Goal: Information Seeking & Learning: Learn about a topic

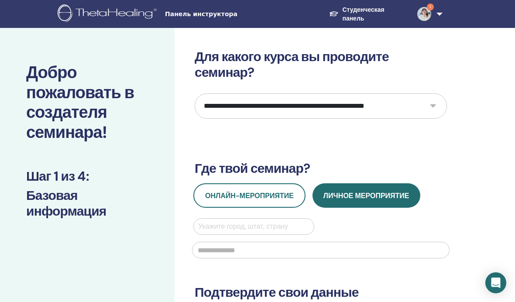
click at [428, 17] on img at bounding box center [424, 14] width 14 height 14
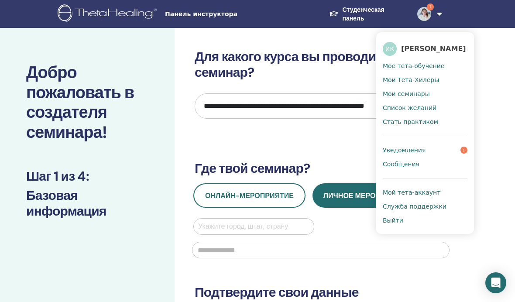
click at [407, 151] on font "Уведомления" at bounding box center [404, 150] width 43 height 7
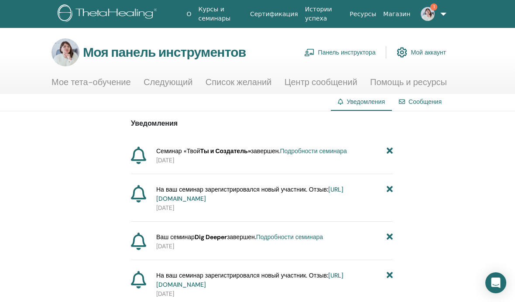
click at [388, 153] on icon at bounding box center [390, 151] width 6 height 9
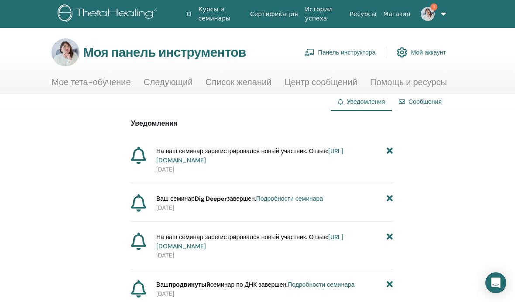
click at [430, 106] on font "Сообщения" at bounding box center [424, 102] width 33 height 8
click at [420, 103] on font "Сообщения" at bounding box center [424, 102] width 33 height 8
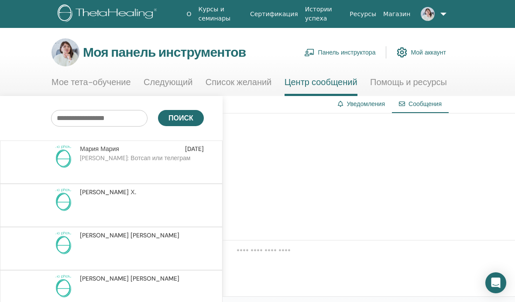
click at [344, 176] on div at bounding box center [373, 176] width 301 height 127
click at [342, 55] on font "Панель инструктора" at bounding box center [347, 53] width 58 height 8
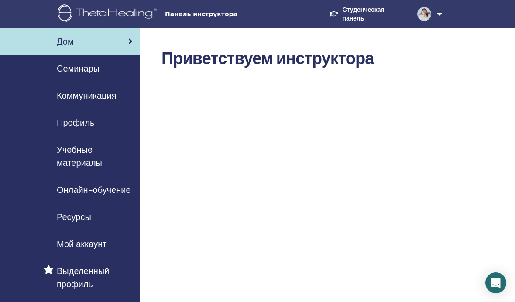
click at [71, 72] on font "Семинары" at bounding box center [78, 68] width 43 height 11
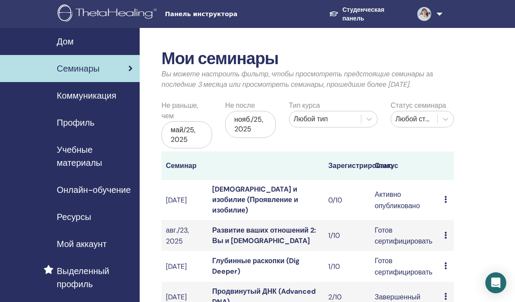
click at [72, 127] on font "Профиль" at bounding box center [76, 122] width 38 height 11
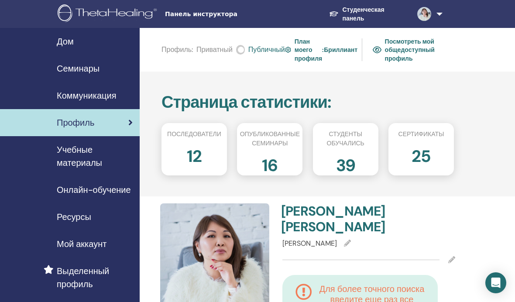
click at [79, 246] on font "Мой аккаунт" at bounding box center [82, 243] width 50 height 11
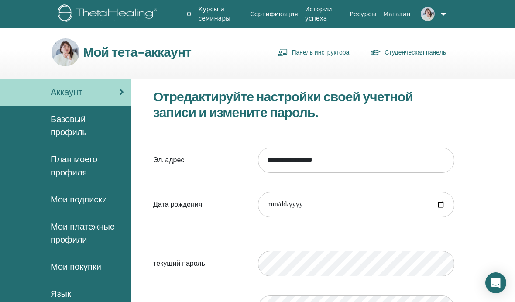
click at [393, 17] on font "Магазин" at bounding box center [396, 13] width 27 height 7
click at [432, 13] on img at bounding box center [428, 14] width 14 height 14
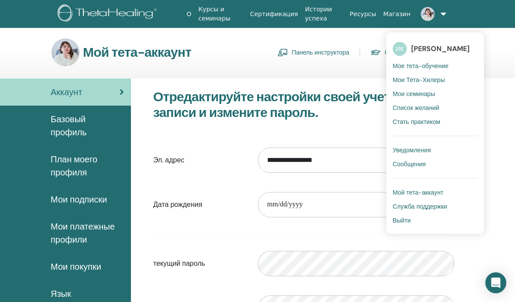
click at [495, 66] on section "Мой тета-аккаунт Панель инструктора Студенческая панель" at bounding box center [262, 58] width 524 height 40
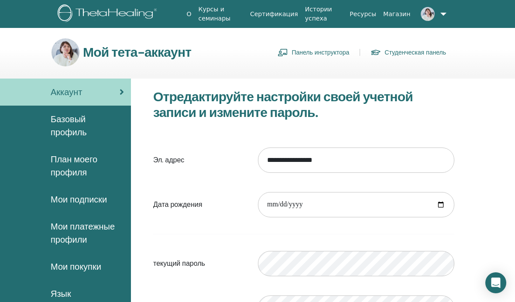
click at [411, 51] on font "Студенческая панель" at bounding box center [415, 53] width 62 height 8
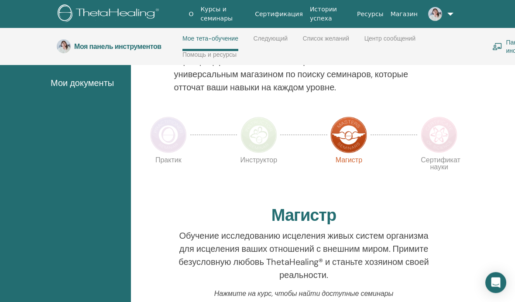
scroll to position [171, 0]
click at [257, 134] on img at bounding box center [258, 135] width 37 height 37
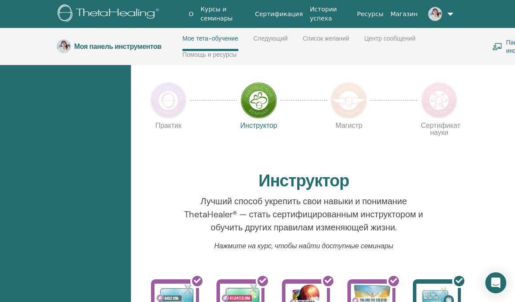
scroll to position [202, 0]
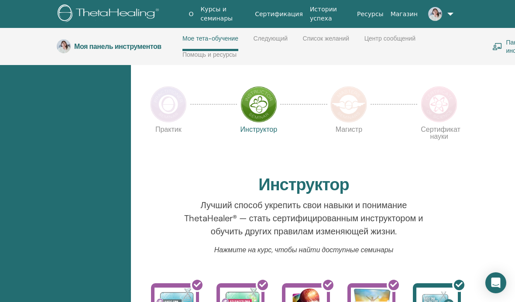
click at [351, 110] on img at bounding box center [348, 104] width 37 height 37
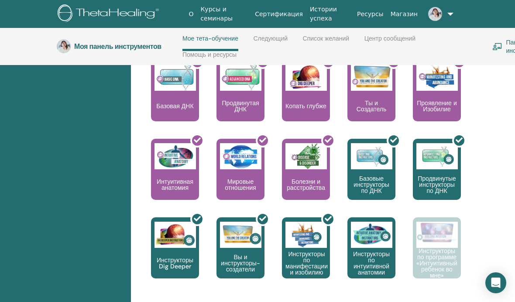
scroll to position [473, 0]
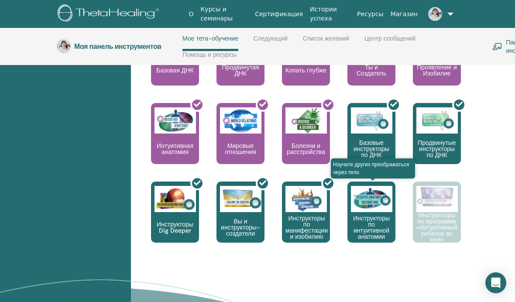
click at [372, 210] on img at bounding box center [371, 199] width 41 height 26
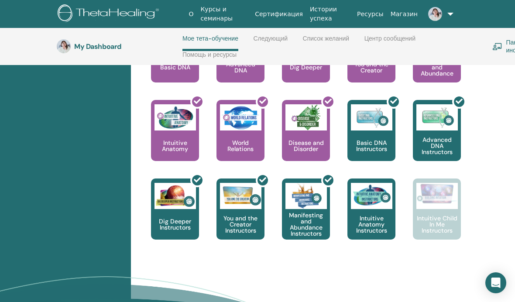
scroll to position [477, 0]
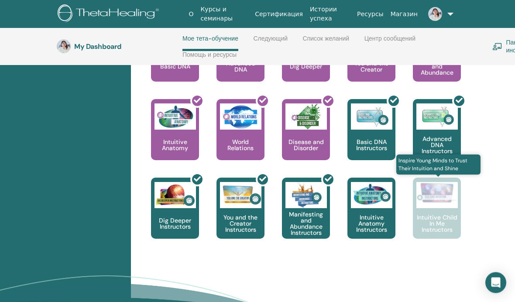
click at [434, 209] on div "Intuitive Child In Me Instructors" at bounding box center [437, 208] width 48 height 61
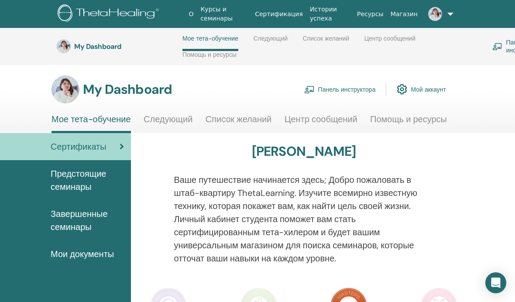
scroll to position [477, 0]
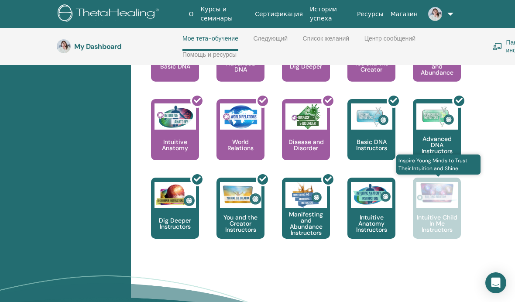
click at [431, 202] on img at bounding box center [436, 192] width 41 height 21
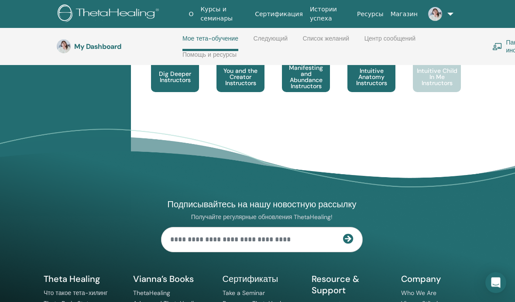
scroll to position [681, 0]
